Goal: Task Accomplishment & Management: Complete application form

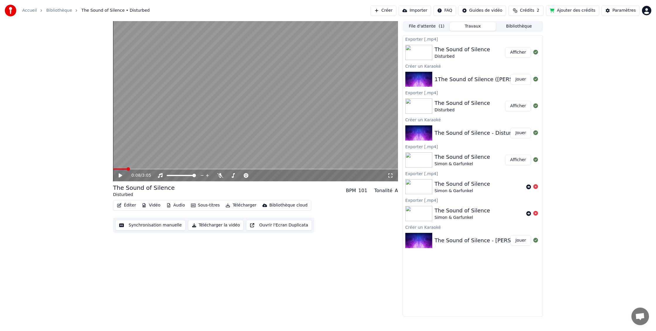
click at [47, 11] on link "Bibliothèque" at bounding box center [59, 11] width 26 height 6
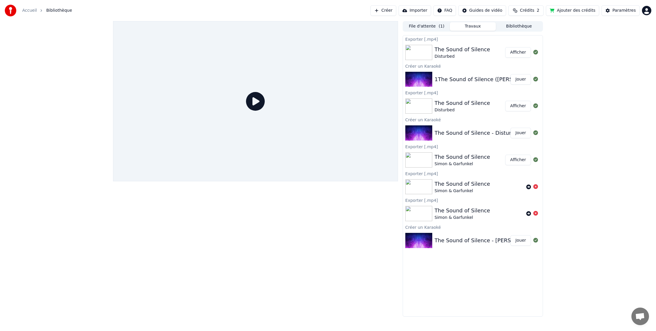
drag, startPoint x: 50, startPoint y: 10, endPoint x: 23, endPoint y: 11, distance: 27.5
click at [50, 10] on span "Bibliothèque" at bounding box center [59, 11] width 26 height 6
click at [647, 11] on html "Accueil Bibliothèque Créer Importer FAQ Guides de vidéo Crédits 2 Ajouter des c…" at bounding box center [328, 165] width 656 height 331
click at [609, 59] on span "Se Déconnecter" at bounding box center [615, 62] width 33 height 6
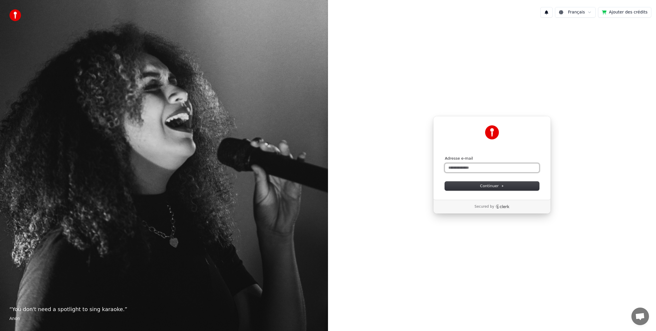
click at [481, 168] on input "Adresse e-mail" at bounding box center [492, 167] width 94 height 9
click at [445, 156] on button "submit" at bounding box center [445, 156] width 0 height 0
type input "**********"
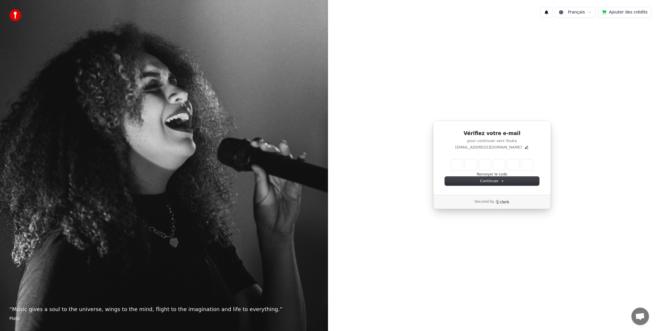
drag, startPoint x: 456, startPoint y: 170, endPoint x: 458, endPoint y: 162, distance: 7.7
click at [456, 170] on div "Renvoyer le code" at bounding box center [492, 168] width 94 height 18
click at [458, 162] on input "Enter verification code" at bounding box center [492, 164] width 82 height 11
type input "******"
